Goal: Find specific page/section: Find specific page/section

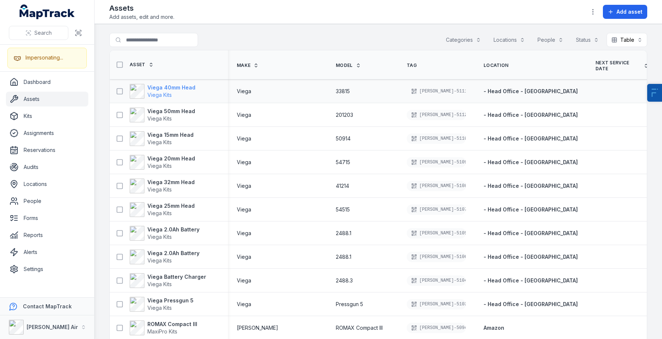
click at [173, 90] on strong "Viega 40mm Head" at bounding box center [171, 87] width 48 height 7
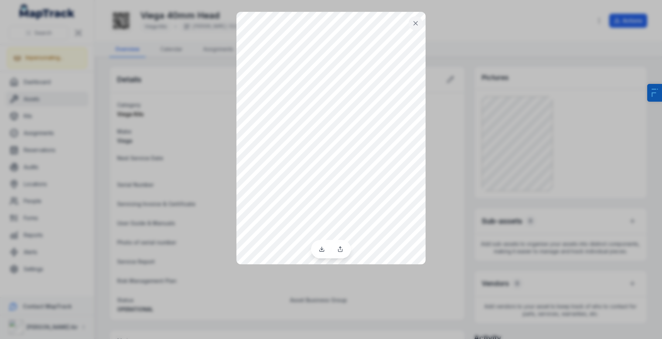
click at [149, 172] on div at bounding box center [331, 169] width 662 height 339
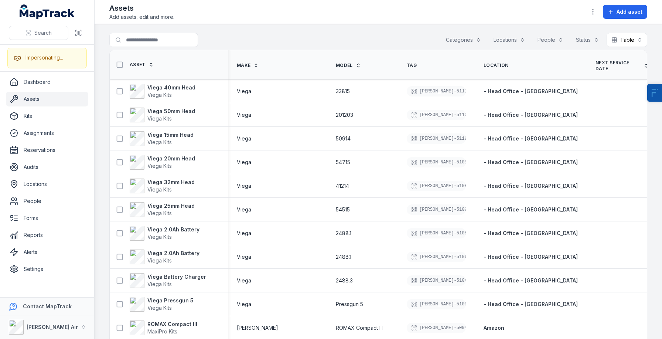
click at [414, 27] on main "Search for assets Categories Locations People Status Table ***** Asset Make Mod…" at bounding box center [379, 181] width 568 height 315
click at [41, 87] on link "Dashboard" at bounding box center [47, 82] width 82 height 15
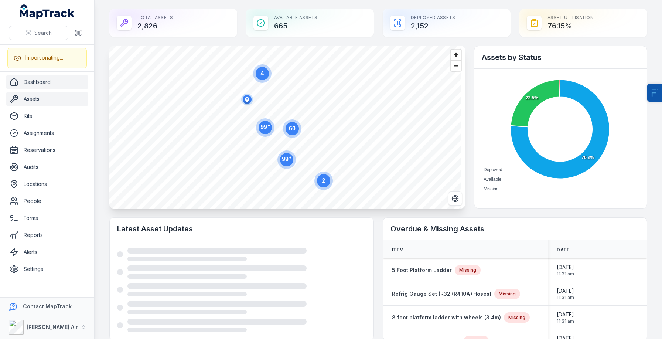
click at [49, 105] on link "Assets" at bounding box center [47, 99] width 82 height 15
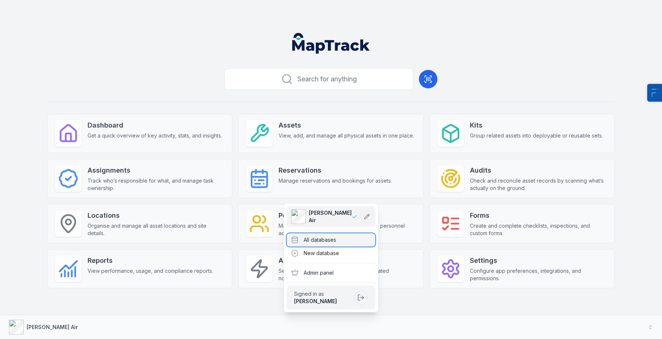
click at [346, 238] on div "All databases" at bounding box center [331, 239] width 89 height 13
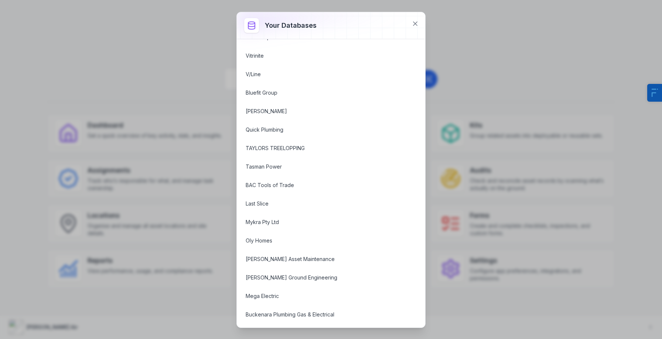
scroll to position [872, 0]
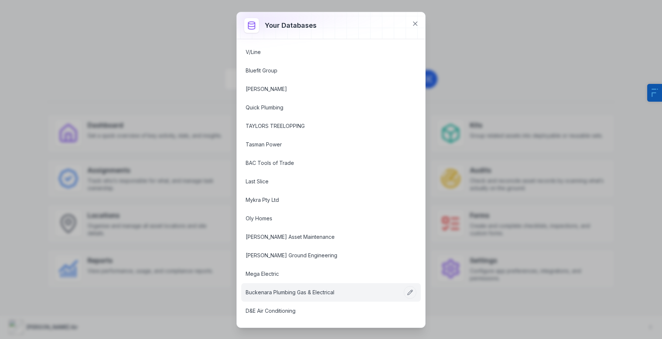
click at [309, 293] on link "Buckenara Plumbing Gas & Electrical" at bounding box center [322, 292] width 153 height 7
